Goal: Transaction & Acquisition: Purchase product/service

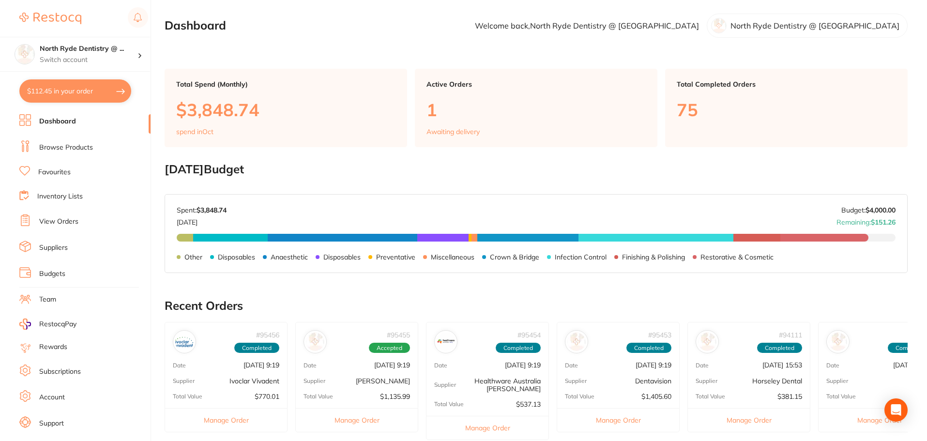
click at [63, 250] on link "Suppliers" at bounding box center [53, 248] width 29 height 10
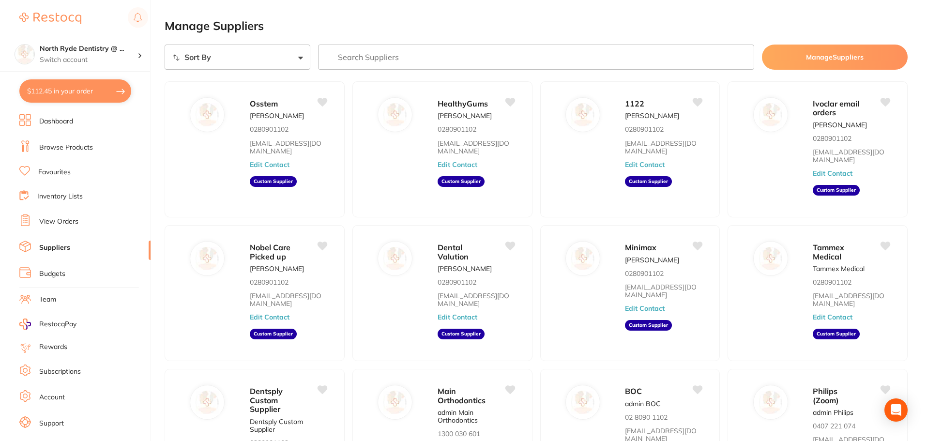
click at [59, 228] on li "View Orders" at bounding box center [84, 221] width 131 height 15
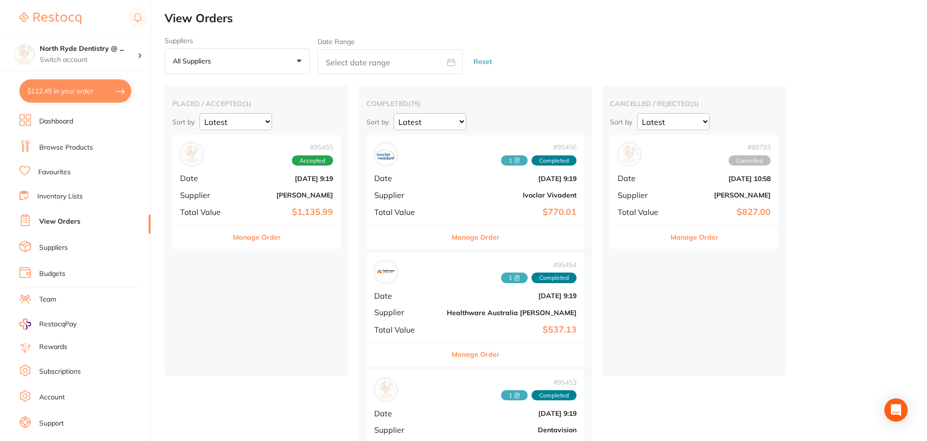
click at [247, 241] on button "Manage Order" at bounding box center [257, 236] width 48 height 23
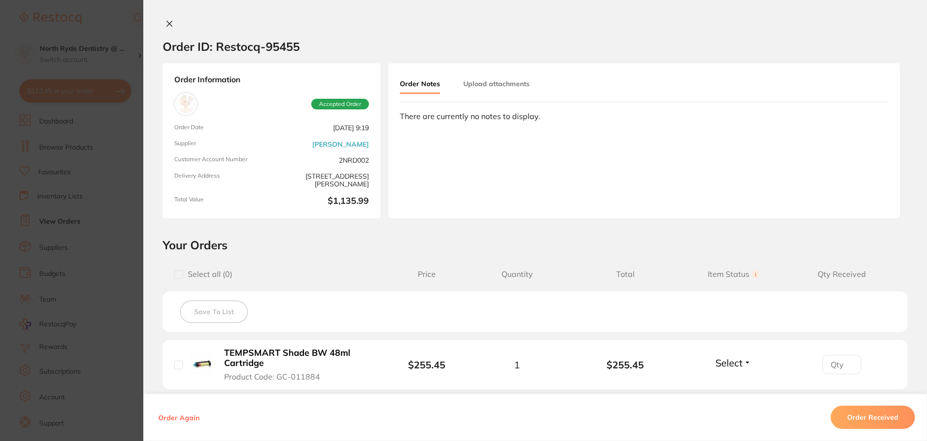
click at [493, 85] on button "Upload attachments" at bounding box center [496, 83] width 66 height 17
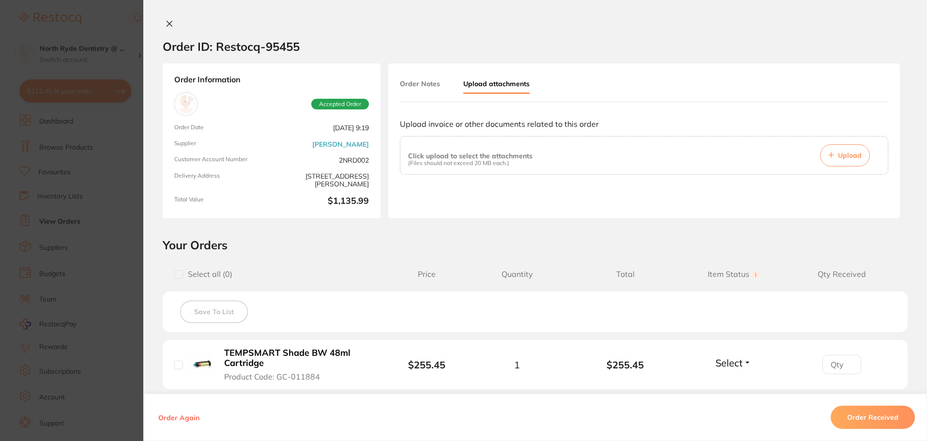
click at [832, 154] on button "Upload" at bounding box center [845, 155] width 50 height 22
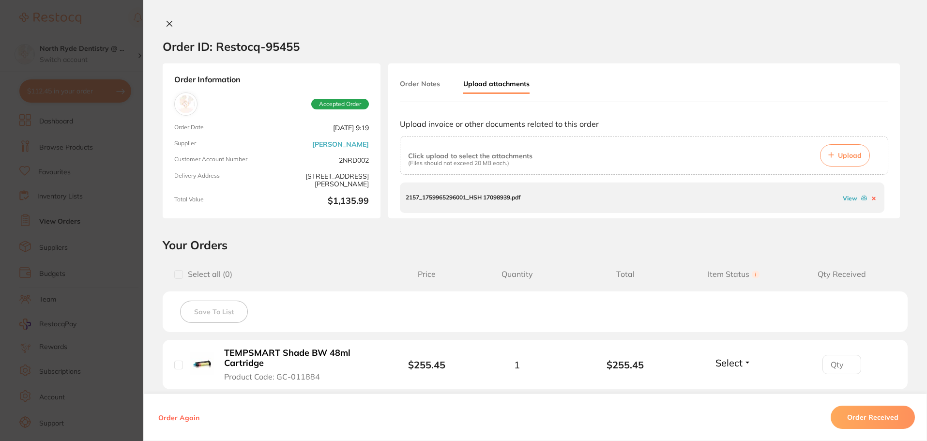
click at [163, 26] on button at bounding box center [170, 24] width 14 height 10
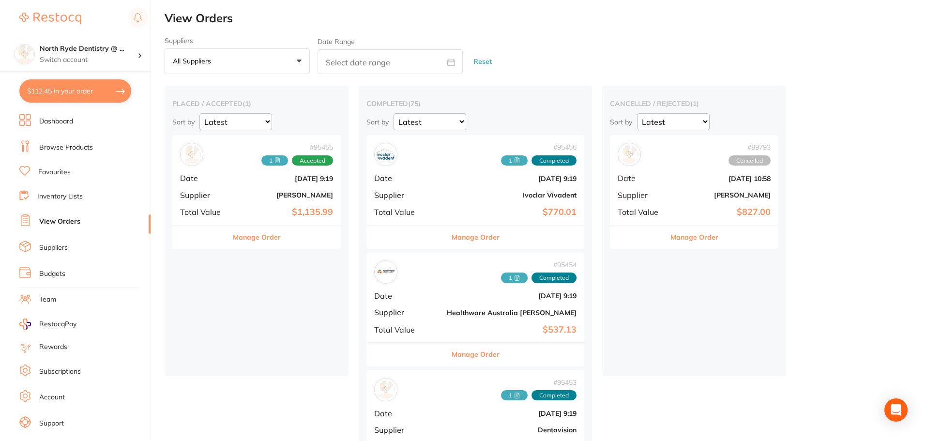
click at [241, 239] on button "Manage Order" at bounding box center [257, 236] width 48 height 23
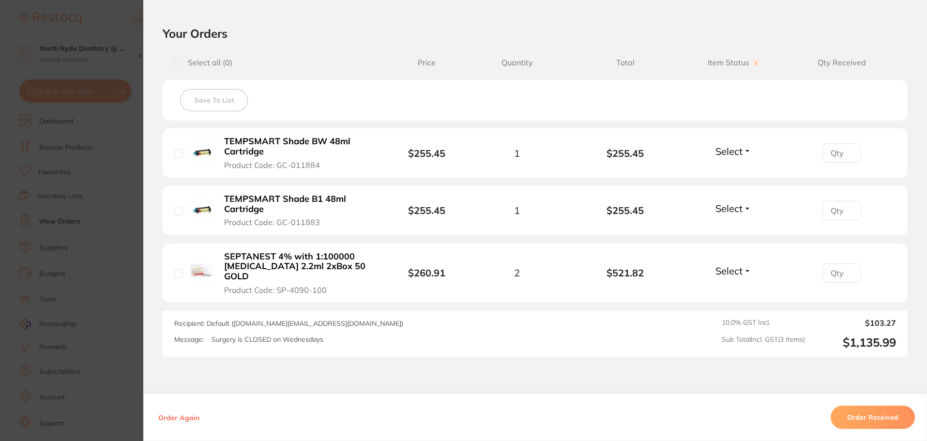
scroll to position [262, 0]
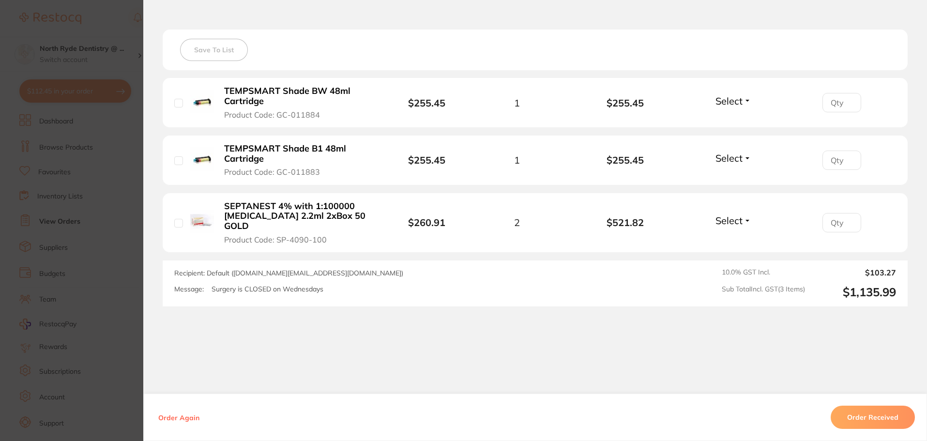
click at [179, 102] on input "checkbox" at bounding box center [178, 103] width 9 height 9
checkbox input "true"
click at [171, 160] on li "TEMPSMART Shade B1 48ml Cartridge Product Code: GC-011883 $255.45 1 $255.45 Sel…" at bounding box center [535, 160] width 745 height 50
click at [177, 161] on input "checkbox" at bounding box center [178, 160] width 9 height 9
checkbox input "true"
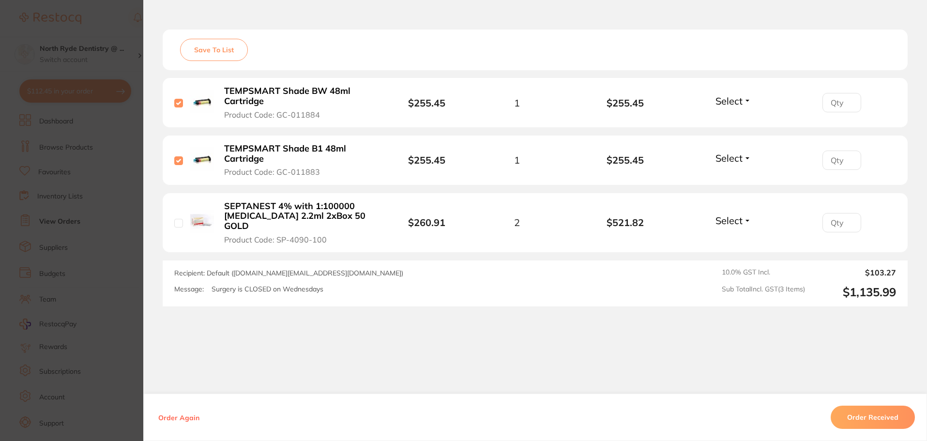
click at [174, 221] on input "checkbox" at bounding box center [178, 223] width 9 height 9
checkbox input "true"
click at [869, 418] on button "Order Received" at bounding box center [872, 416] width 84 height 23
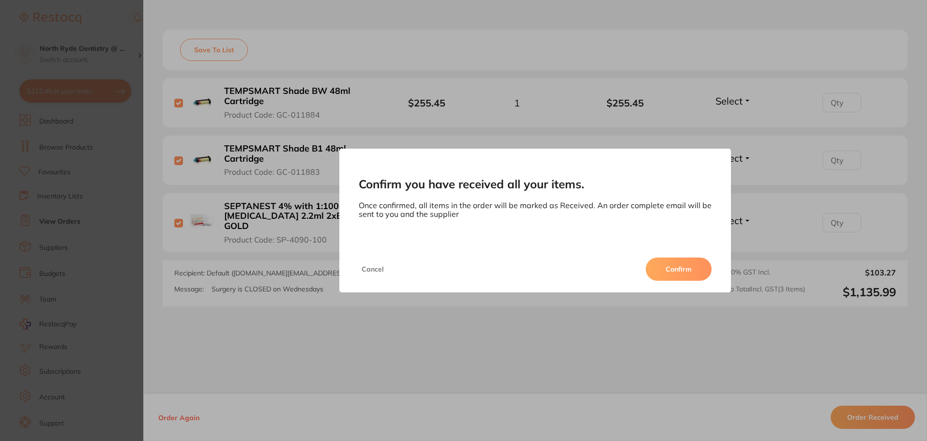
click at [680, 280] on button "Confirm" at bounding box center [678, 268] width 66 height 23
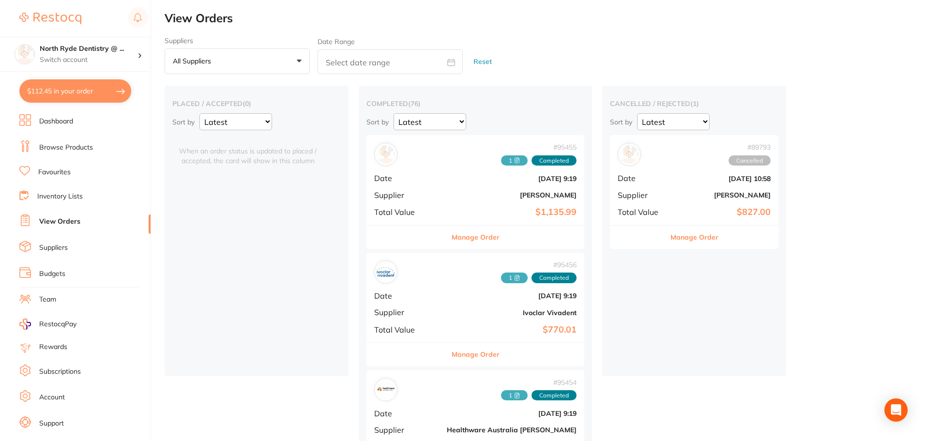
click at [65, 94] on button "$112.45 in your order" at bounding box center [75, 90] width 112 height 23
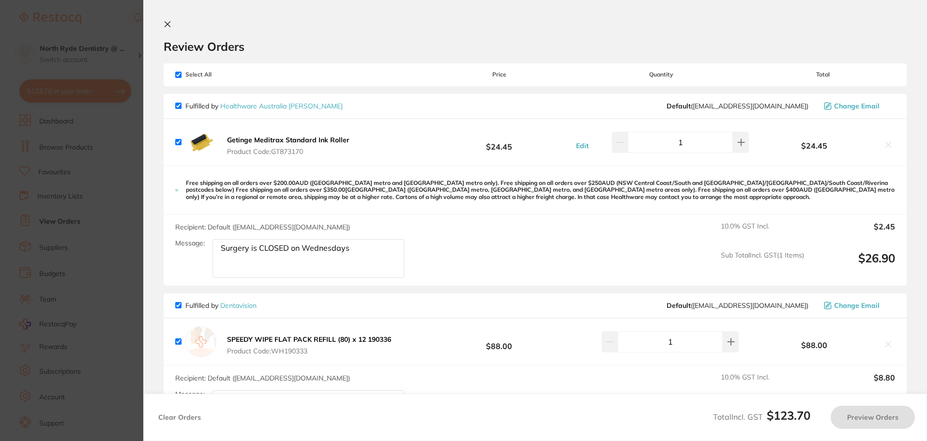
checkbox input "true"
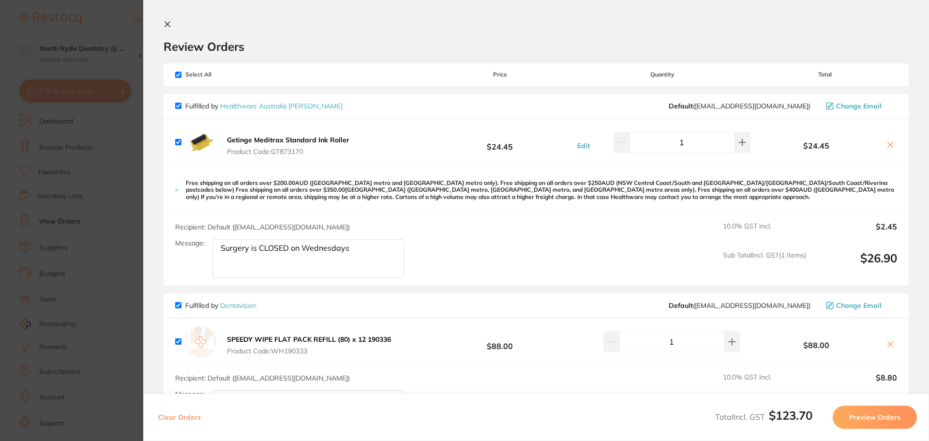
click at [162, 25] on section "Review Orders Your orders are being processed and we will notify you once we ha…" at bounding box center [536, 220] width 786 height 441
click at [170, 23] on icon at bounding box center [168, 24] width 8 height 8
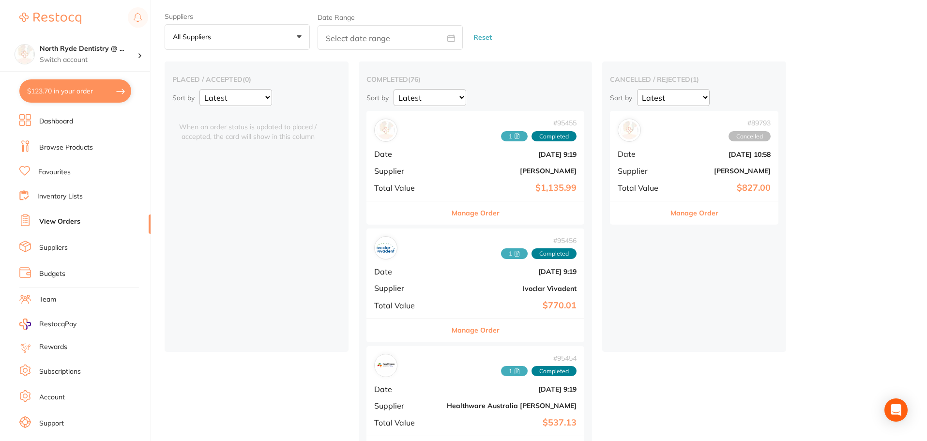
click at [65, 149] on link "Browse Products" at bounding box center [66, 148] width 54 height 10
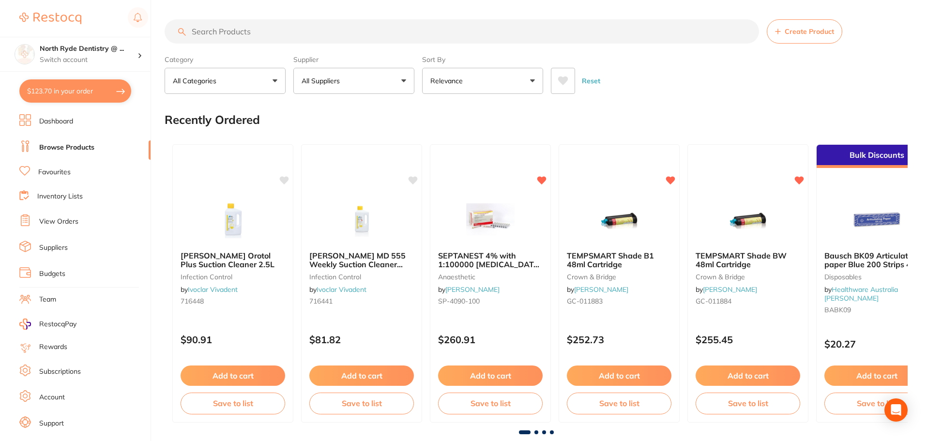
click at [824, 33] on span "Create Product" at bounding box center [808, 32] width 49 height 8
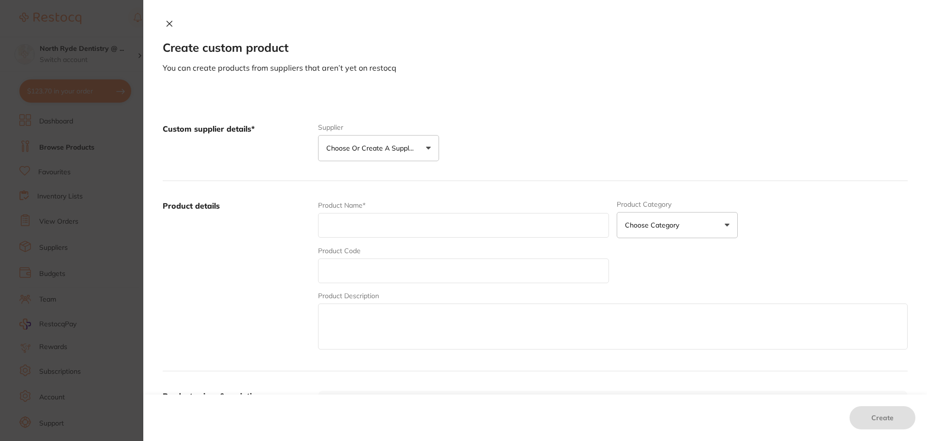
click at [383, 152] on p "Choose or create a supplier" at bounding box center [372, 148] width 92 height 10
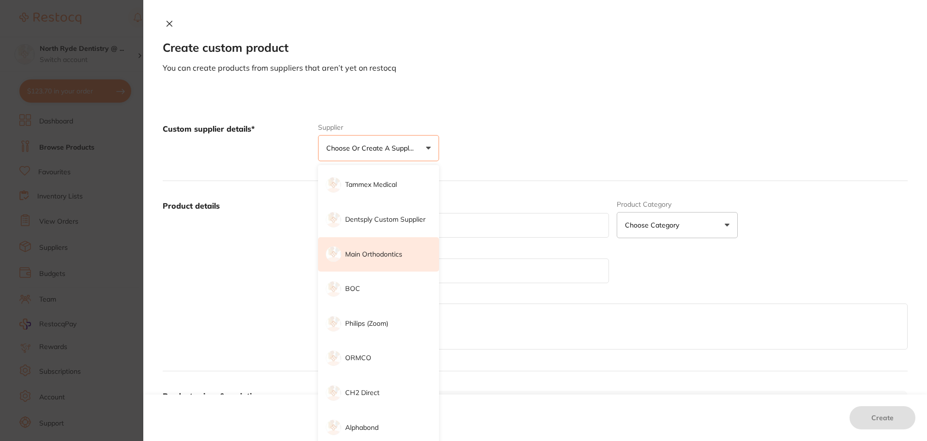
scroll to position [128, 0]
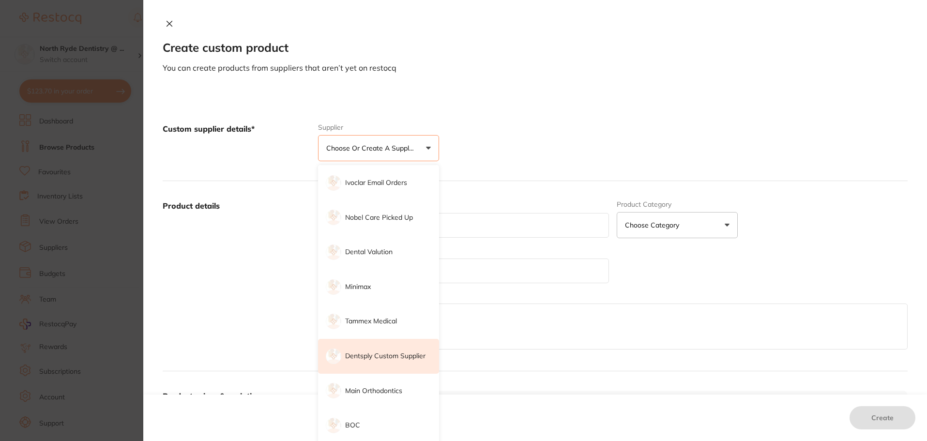
click at [387, 361] on p "Dentsply Custom Supplier" at bounding box center [385, 356] width 80 height 10
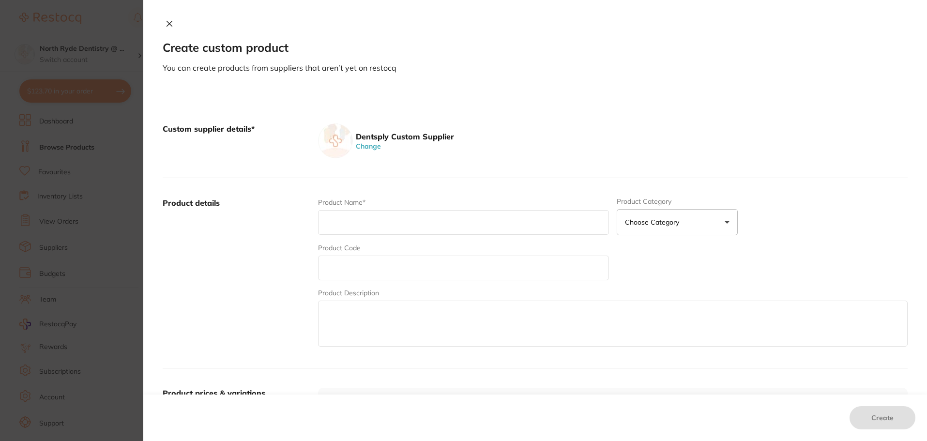
click at [361, 227] on input "text" at bounding box center [463, 222] width 291 height 25
type input "Oburation Device Kit"
click at [645, 221] on p "Choose Category" at bounding box center [654, 222] width 58 height 10
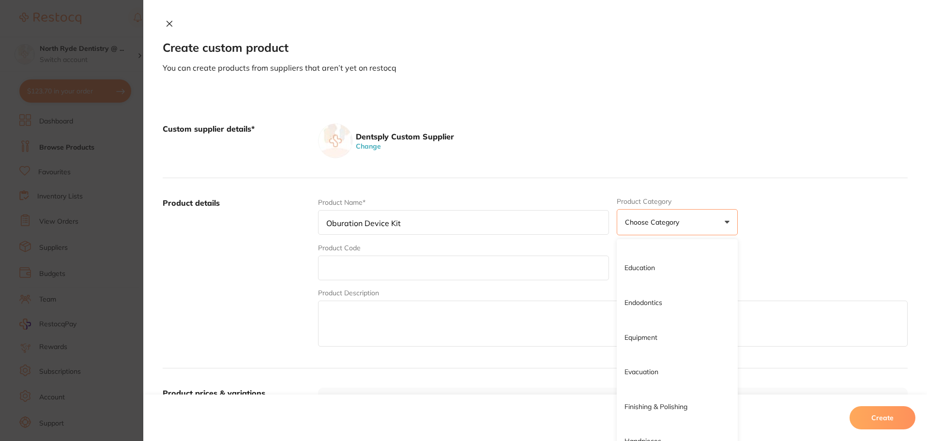
scroll to position [242, 0]
click at [670, 288] on li "Endodontics" at bounding box center [676, 291] width 121 height 35
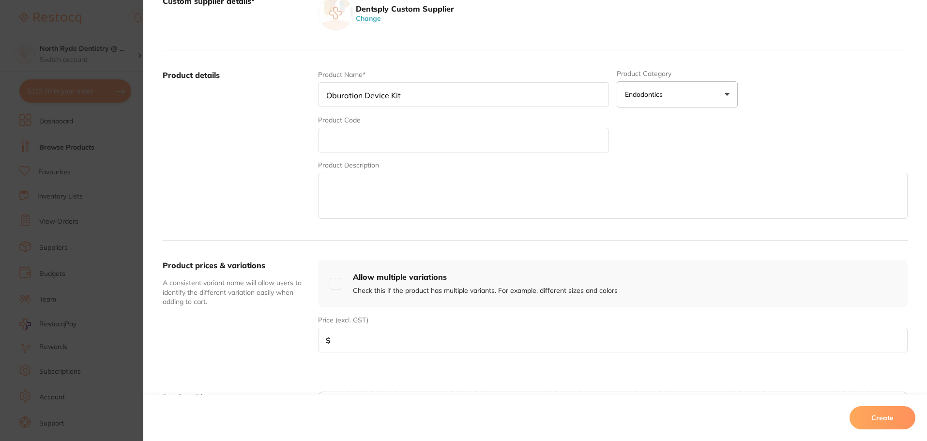
scroll to position [145, 0]
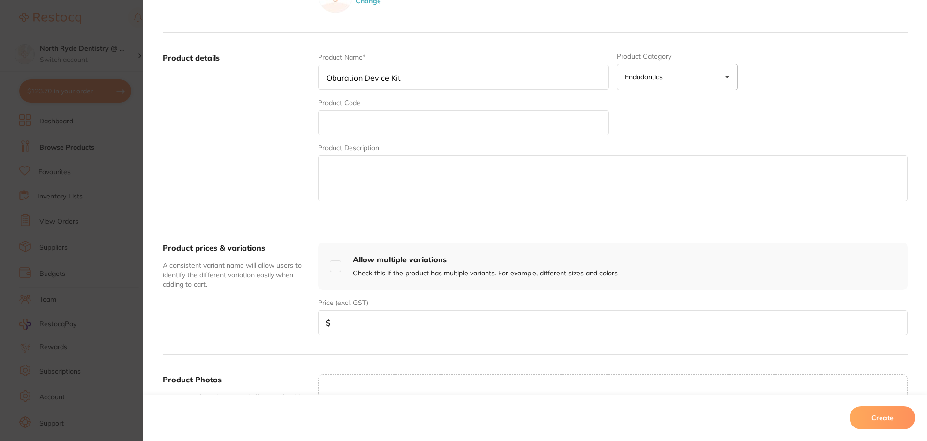
click at [375, 324] on input "number" at bounding box center [612, 322] width 589 height 25
type input "6345.03"
click at [355, 185] on textarea at bounding box center [612, 178] width 589 height 46
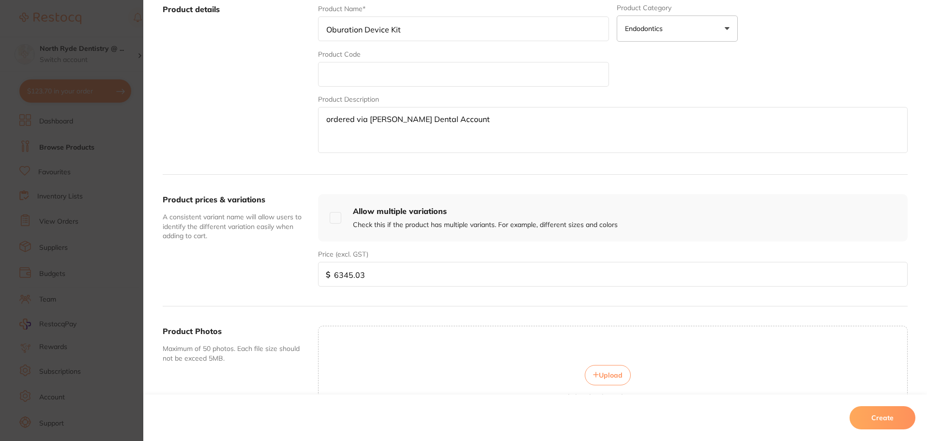
type textarea "ordered via [PERSON_NAME] Dental Account"
click at [868, 415] on button "Create" at bounding box center [882, 417] width 66 height 23
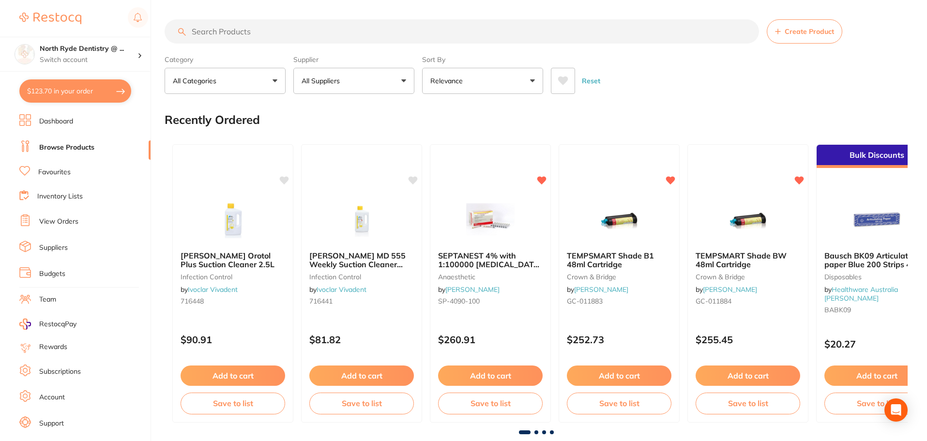
click at [225, 34] on input "search" at bounding box center [462, 31] width 594 height 24
type input "oburation"
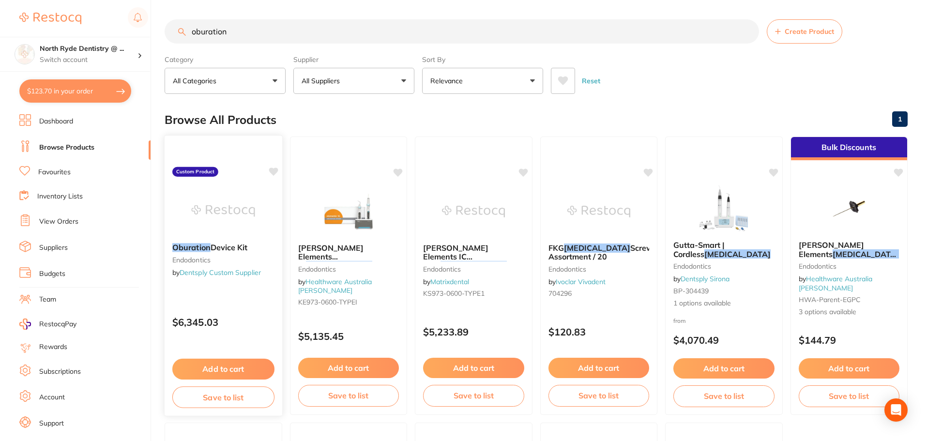
click at [232, 368] on button "Add to cart" at bounding box center [223, 369] width 102 height 21
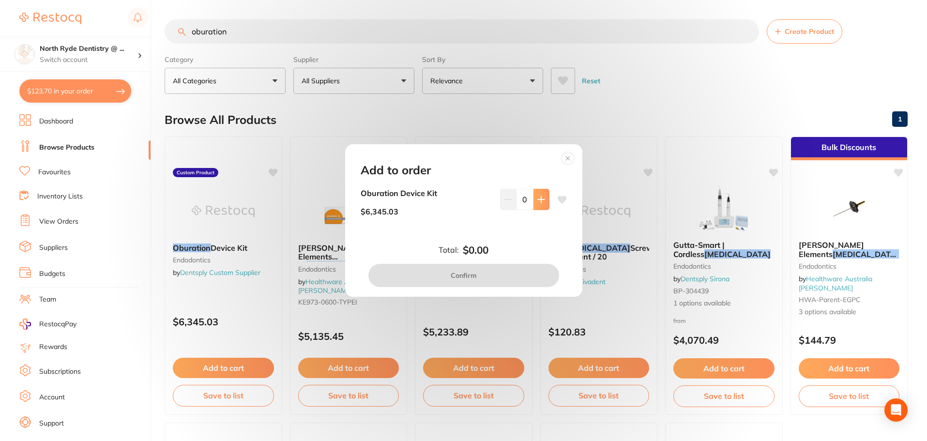
click at [537, 199] on icon at bounding box center [541, 199] width 8 height 8
type input "1"
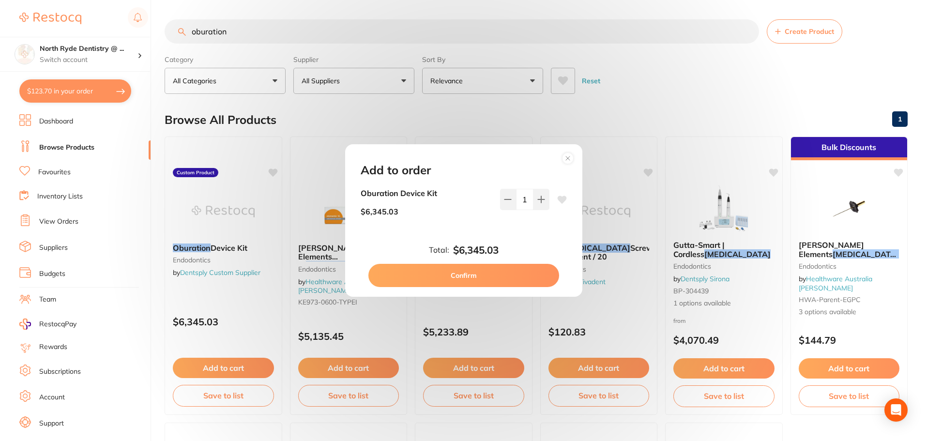
click at [495, 281] on button "Confirm" at bounding box center [463, 275] width 191 height 23
checkbox input "false"
